Goal: Navigation & Orientation: Find specific page/section

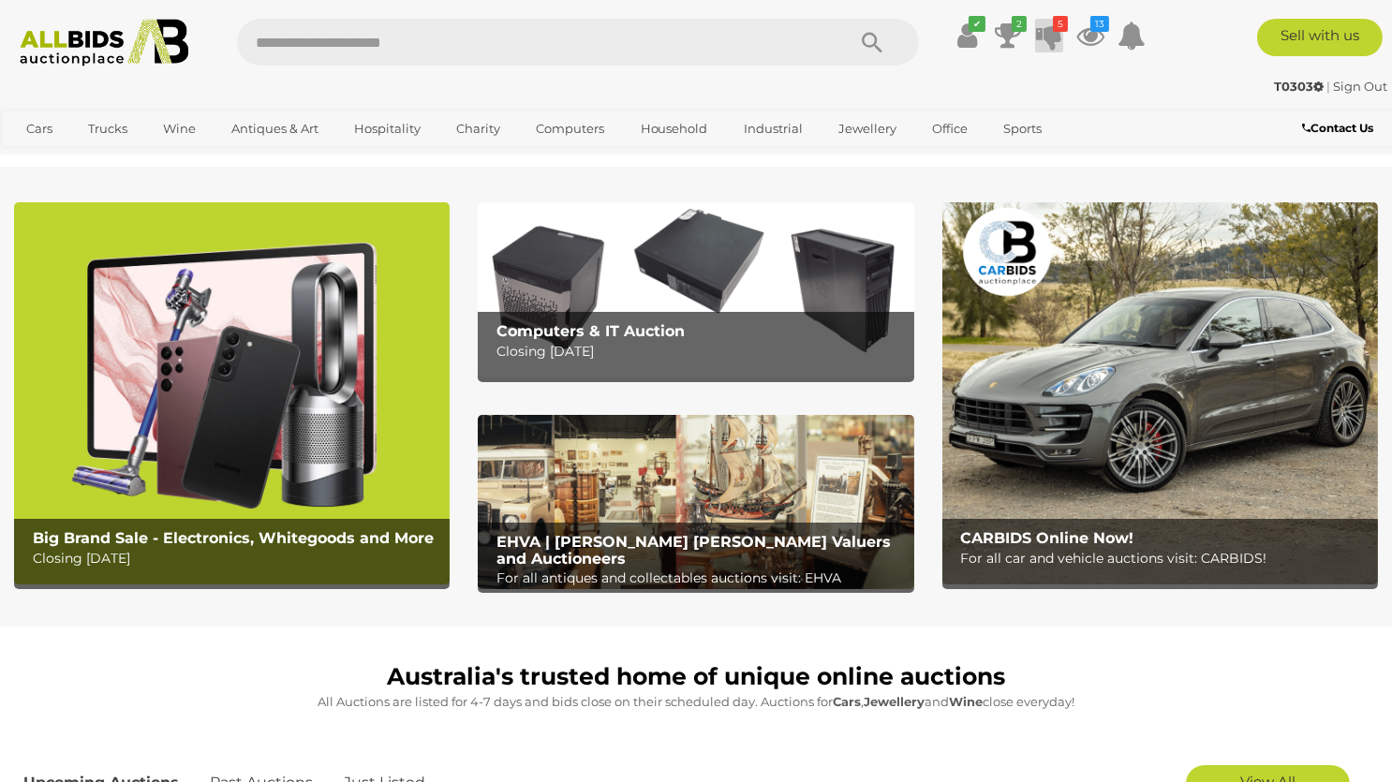
click at [1048, 38] on icon at bounding box center [1049, 36] width 26 height 34
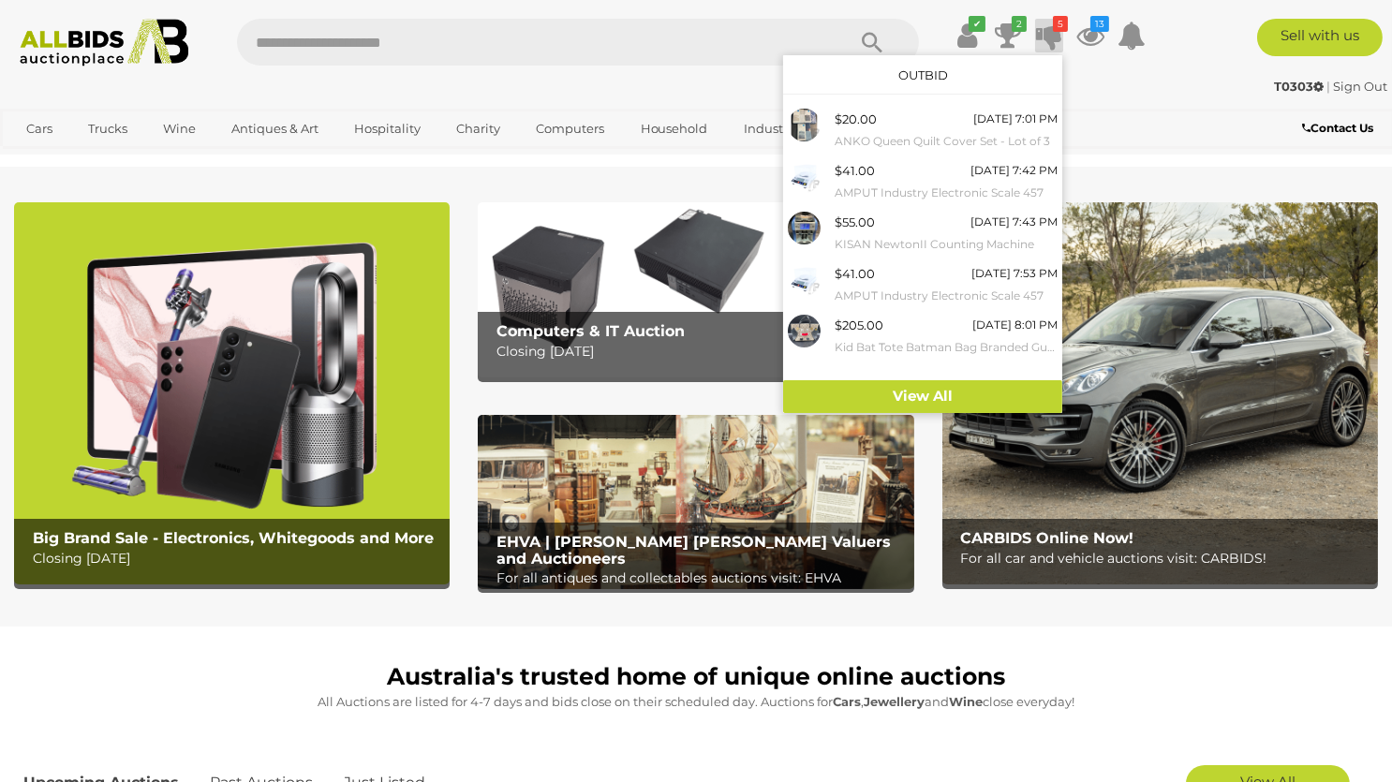
click at [1048, 38] on icon at bounding box center [1049, 36] width 26 height 34
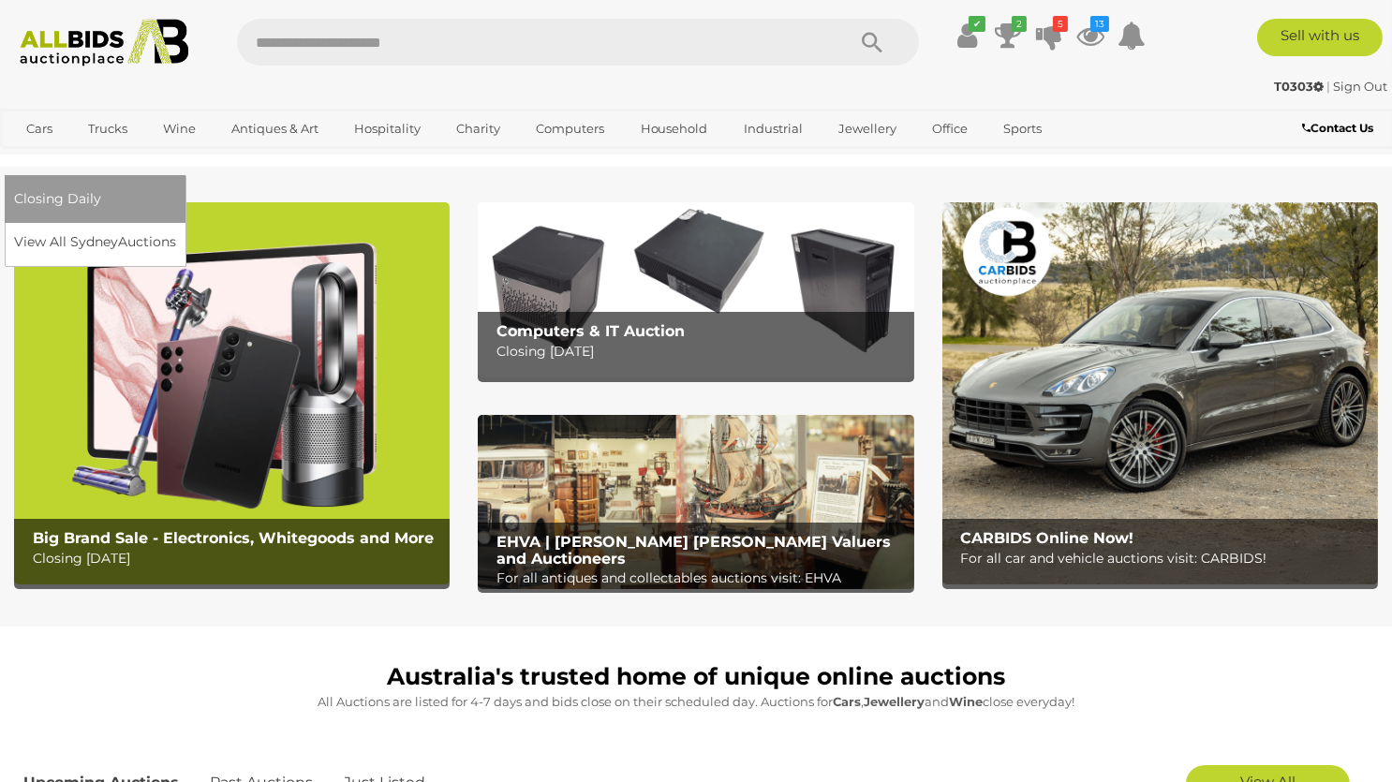
click at [171, 144] on link "[GEOGRAPHIC_DATA]" at bounding box center [92, 159] width 157 height 31
click at [185, 228] on link "View All Sydney Auctions" at bounding box center [99, 242] width 171 height 29
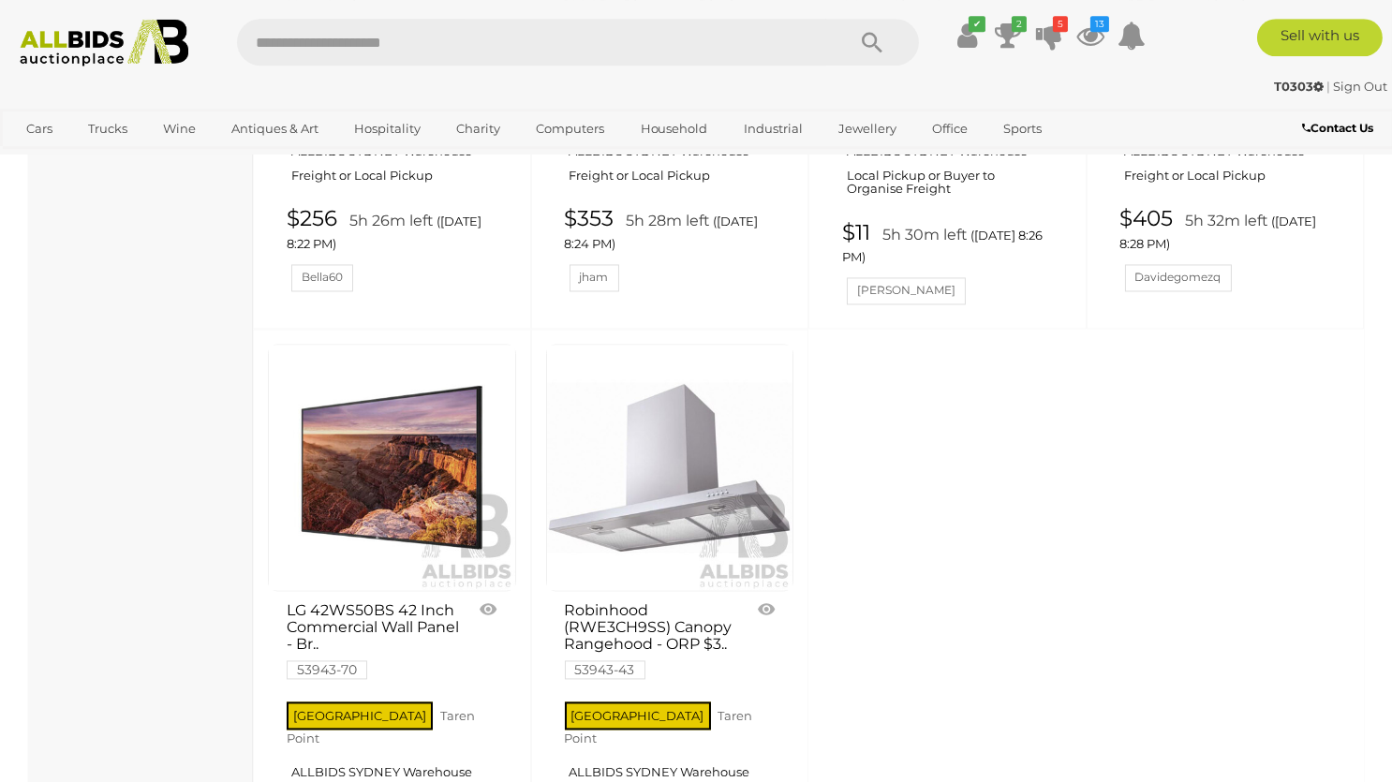
scroll to position [7348, 0]
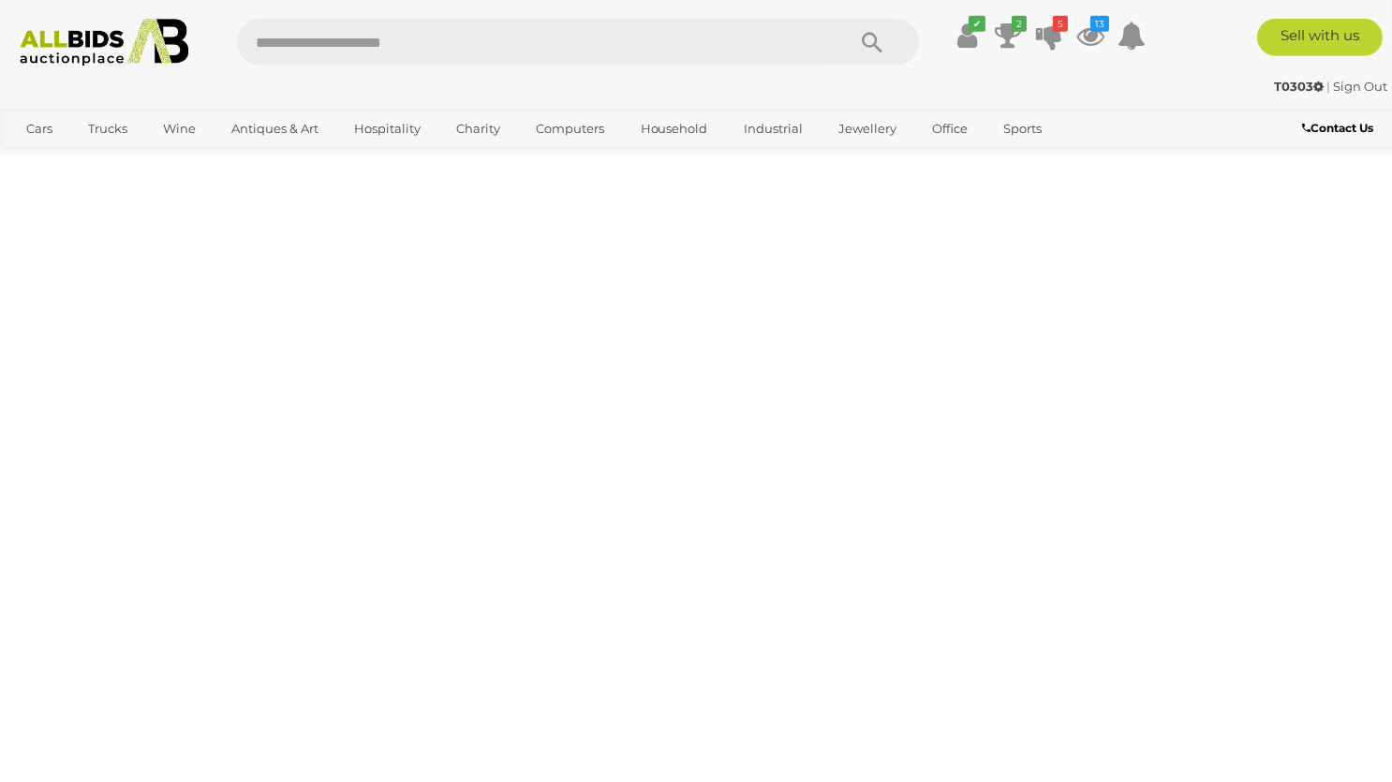
scroll to position [92, 0]
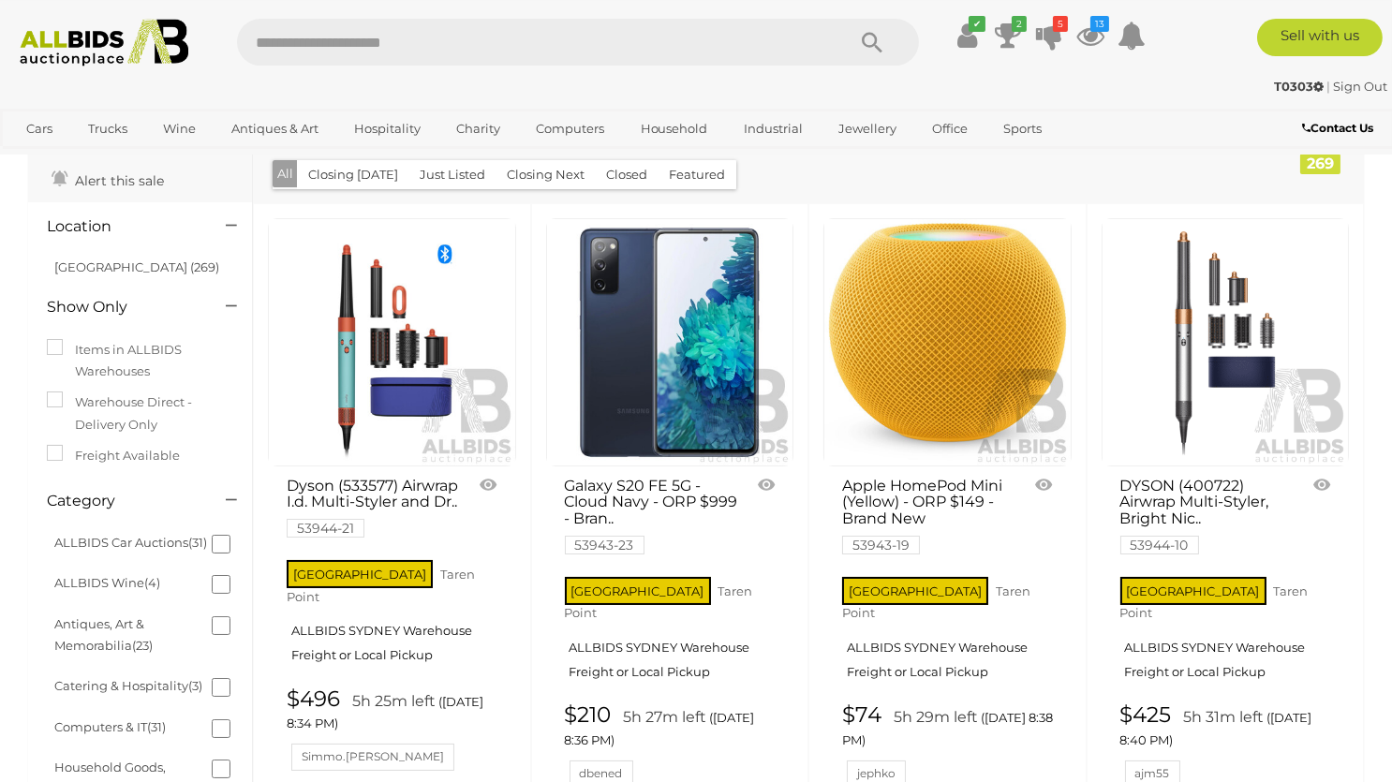
scroll to position [98, 0]
